Goal: Go to known website: Access a specific website the user already knows

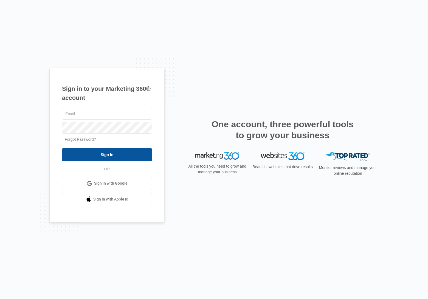
type input "[PERSON_NAME][EMAIL_ADDRESS][PERSON_NAME][DOMAIN_NAME]"
click at [89, 159] on input "Sign In" at bounding box center [107, 154] width 90 height 13
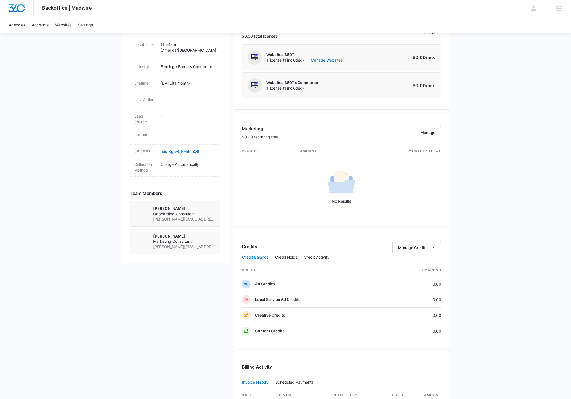
scroll to position [240, 0]
